Goal: Navigation & Orientation: Find specific page/section

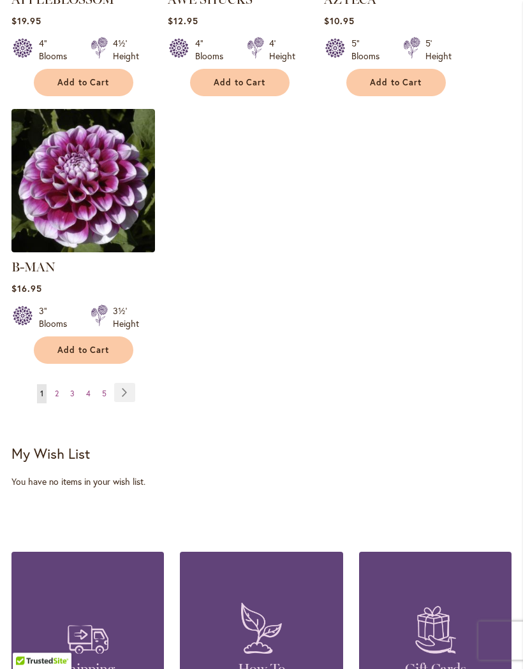
scroll to position [1789, 0]
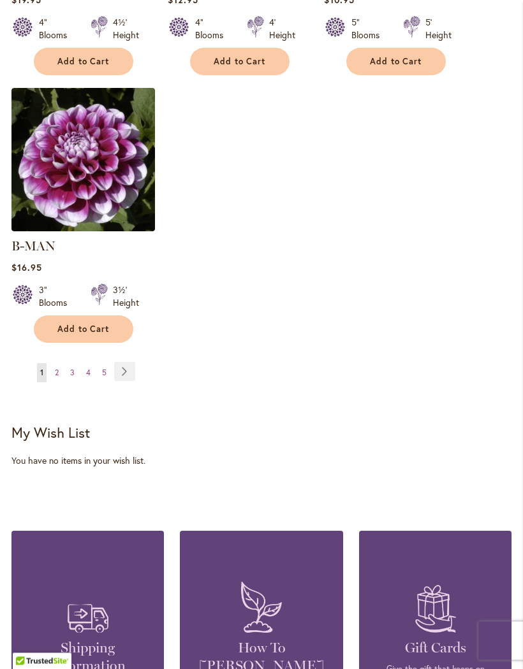
click at [57, 364] on link "Page 2" at bounding box center [57, 373] width 10 height 19
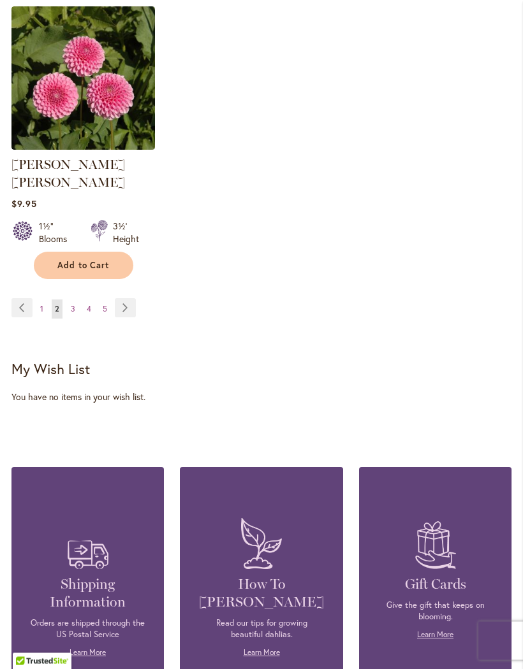
scroll to position [1867, 0]
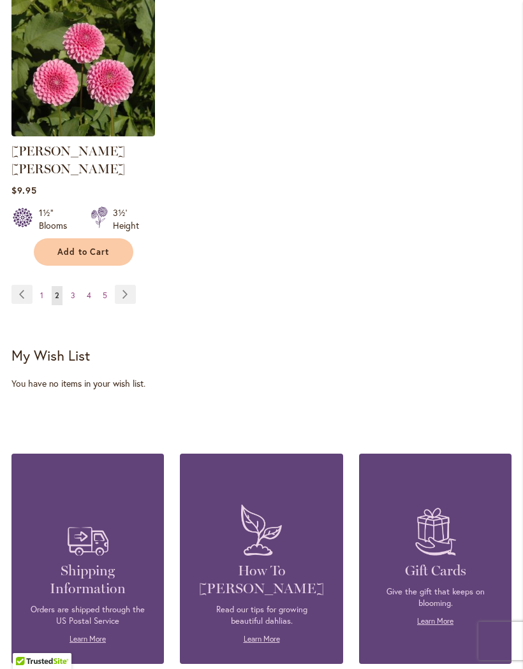
click at [69, 287] on link "Page 3" at bounding box center [73, 295] width 11 height 19
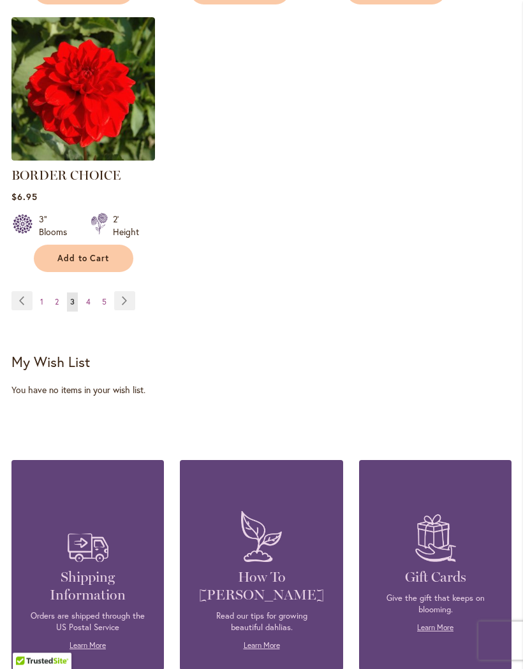
scroll to position [1910, 0]
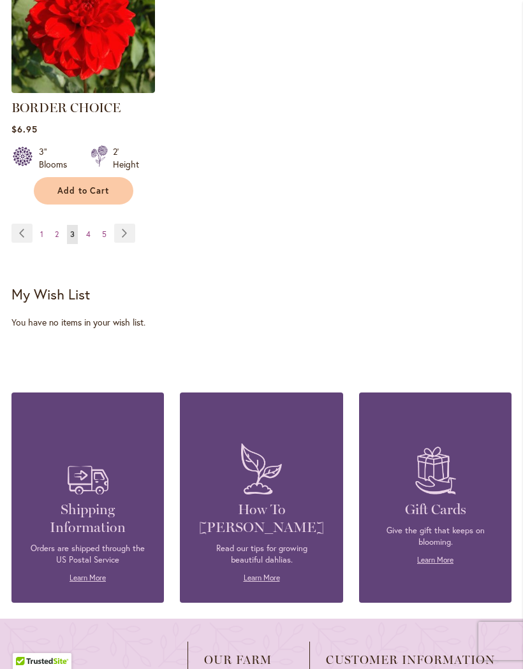
click at [88, 239] on span "4" at bounding box center [88, 234] width 4 height 10
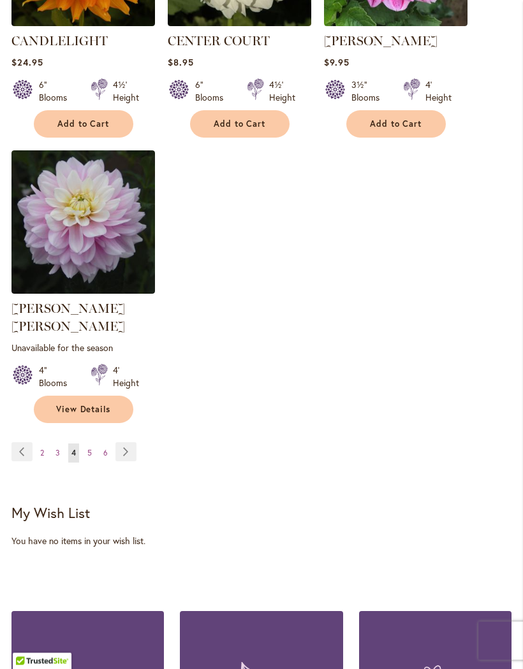
scroll to position [1727, 0]
click at [94, 444] on link "Page 5" at bounding box center [89, 453] width 11 height 19
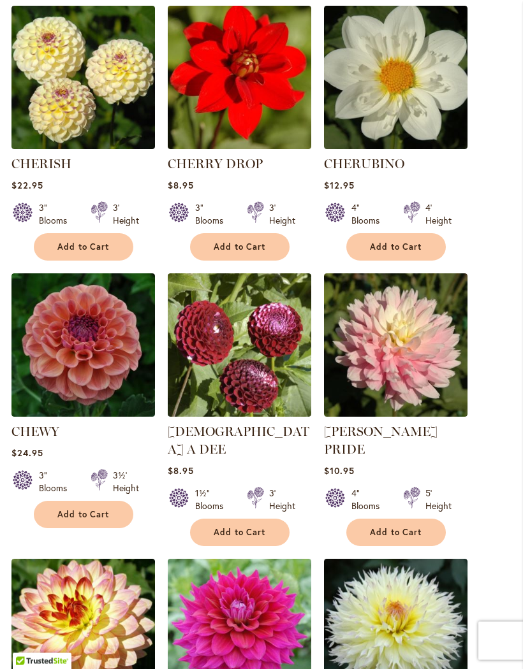
scroll to position [755, 0]
